Goal: Use online tool/utility: Utilize a website feature to perform a specific function

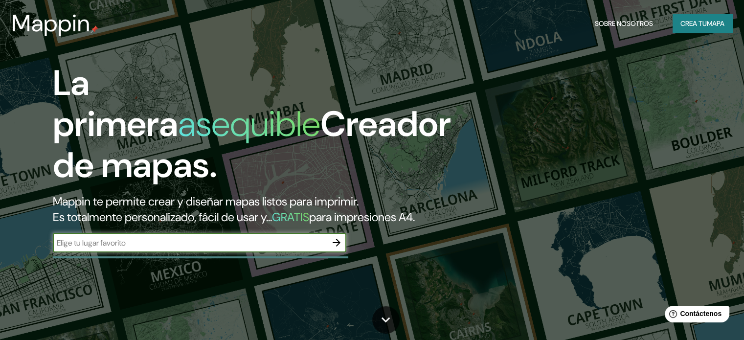
click at [123, 248] on input "text" at bounding box center [190, 242] width 274 height 11
type input "surco lima [GEOGRAPHIC_DATA]"
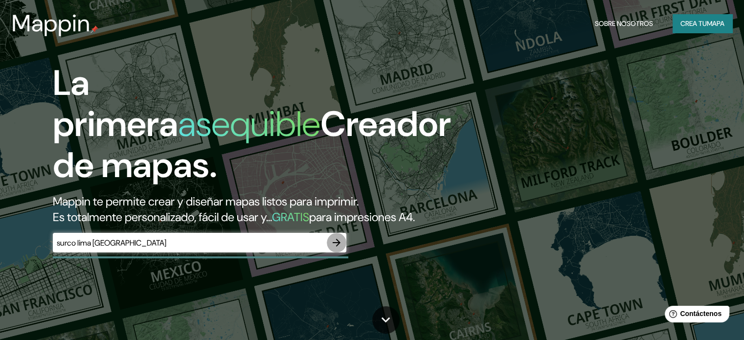
click at [340, 248] on icon "button" at bounding box center [337, 243] width 12 height 12
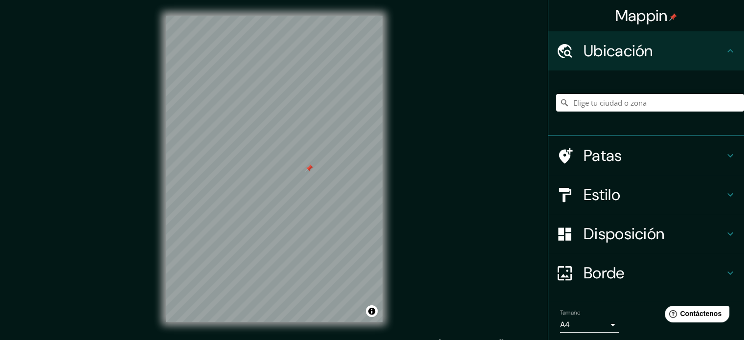
click at [597, 93] on div at bounding box center [650, 102] width 188 height 49
click at [601, 105] on input "Elige tu ciudad o zona" at bounding box center [650, 103] width 188 height 18
click at [729, 48] on div "Ubicación" at bounding box center [646, 50] width 196 height 39
click at [616, 103] on input "Elige tu ciudad o zona" at bounding box center [650, 103] width 188 height 18
click at [596, 97] on input "[GEOGRAPHIC_DATA]" at bounding box center [650, 103] width 188 height 18
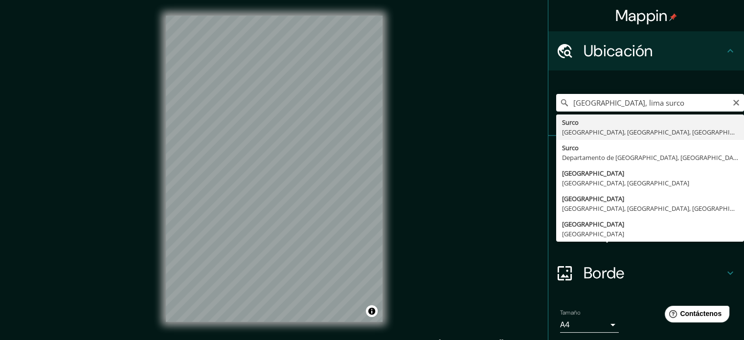
type input "Surco, [GEOGRAPHIC_DATA], [GEOGRAPHIC_DATA], [GEOGRAPHIC_DATA]"
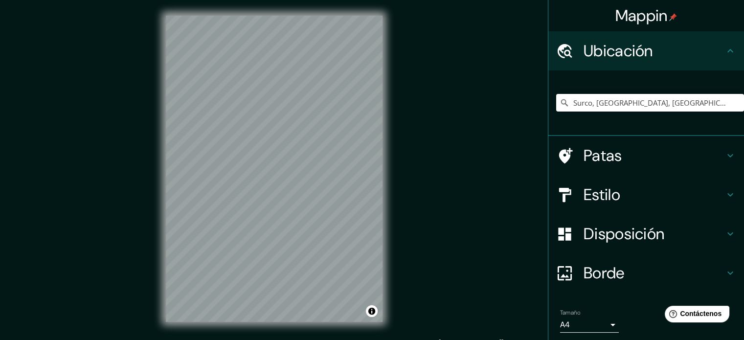
click at [653, 196] on h4 "Estilo" at bounding box center [653, 195] width 141 height 20
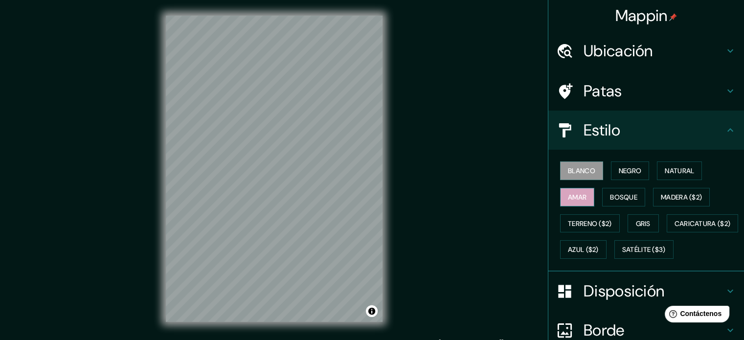
click at [572, 199] on font "Amar" at bounding box center [577, 197] width 19 height 9
click at [603, 221] on font "Terreno ($2)" at bounding box center [590, 223] width 44 height 9
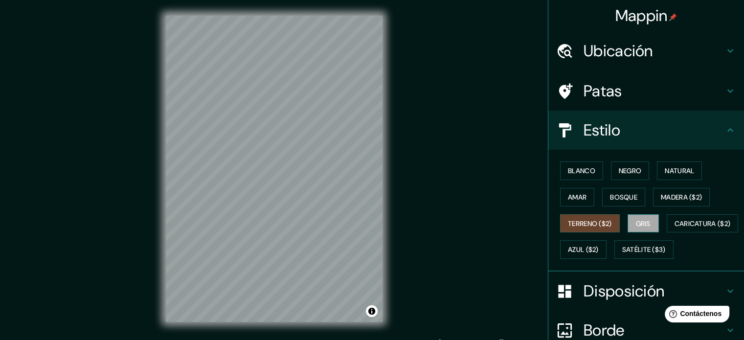
click at [642, 223] on font "Gris" at bounding box center [643, 223] width 15 height 9
click at [670, 171] on font "Natural" at bounding box center [679, 170] width 29 height 9
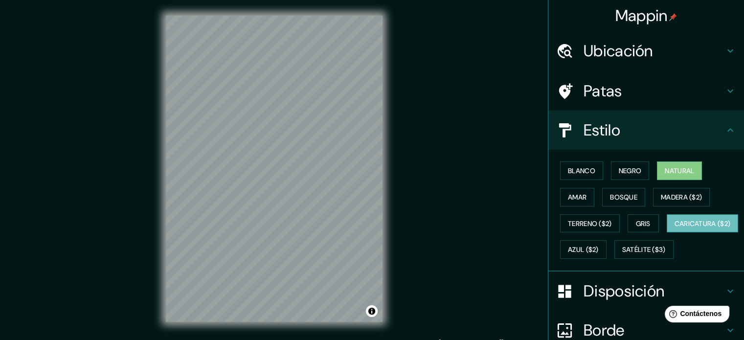
click at [674, 228] on font "Caricatura ($2)" at bounding box center [702, 223] width 56 height 9
click at [575, 197] on font "Amar" at bounding box center [577, 197] width 19 height 9
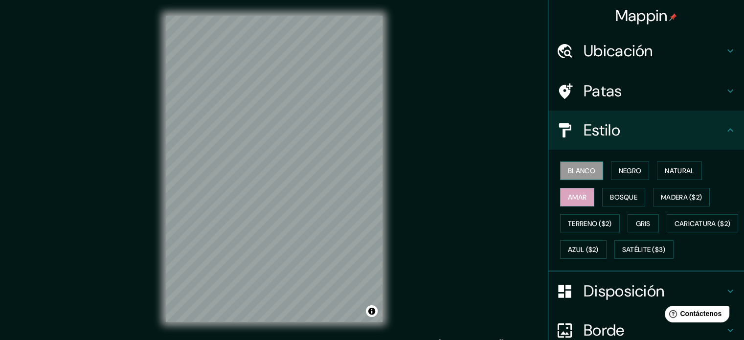
click at [577, 171] on font "Blanco" at bounding box center [581, 170] width 27 height 9
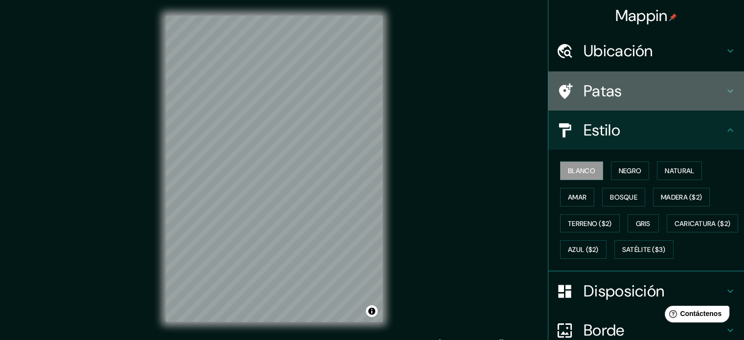
click at [658, 93] on h4 "Patas" at bounding box center [653, 91] width 141 height 20
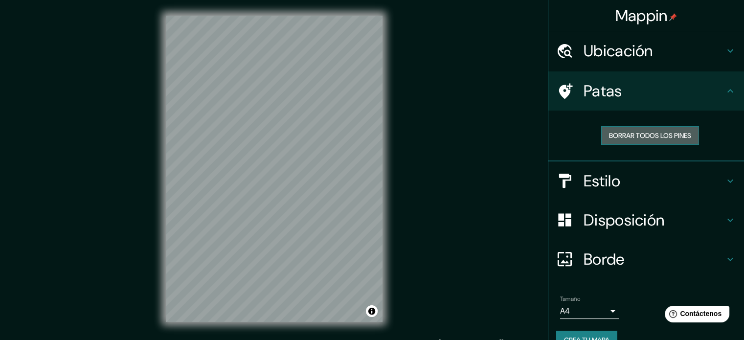
click at [645, 131] on font "Borrar todos los pines" at bounding box center [650, 135] width 82 height 9
